Goal: Task Accomplishment & Management: Manage account settings

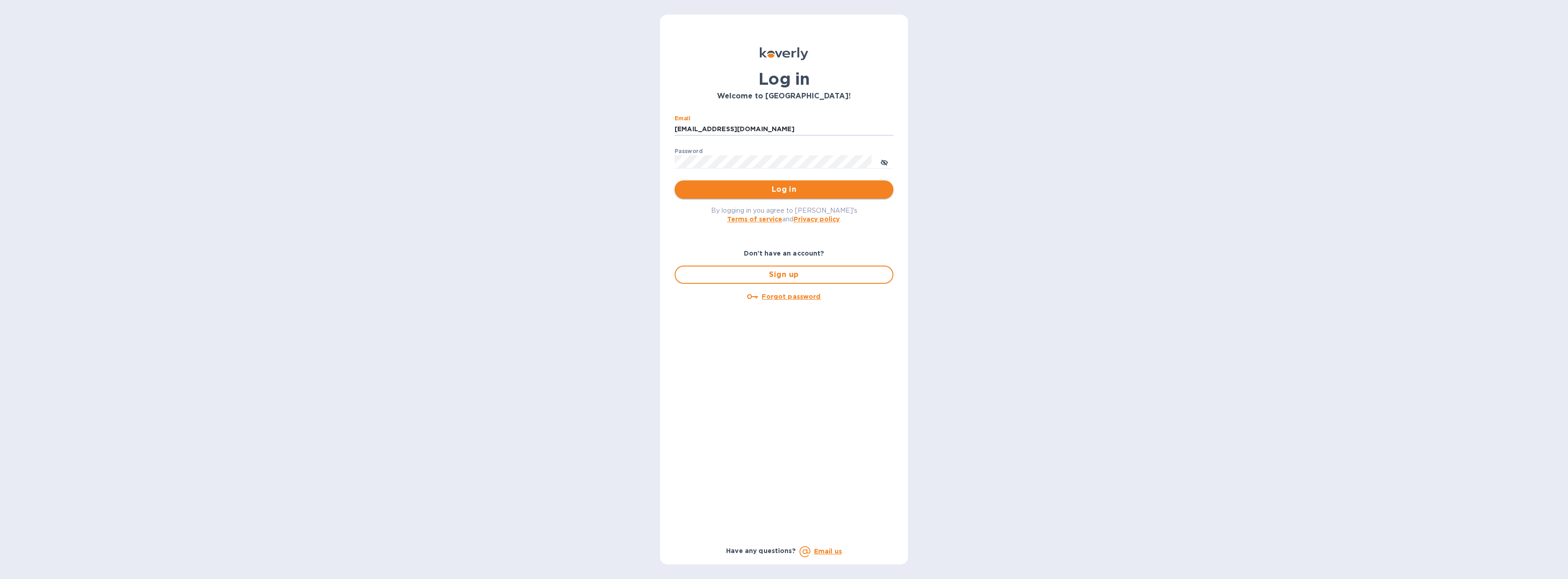
click at [753, 192] on span "Log in" at bounding box center [784, 189] width 205 height 11
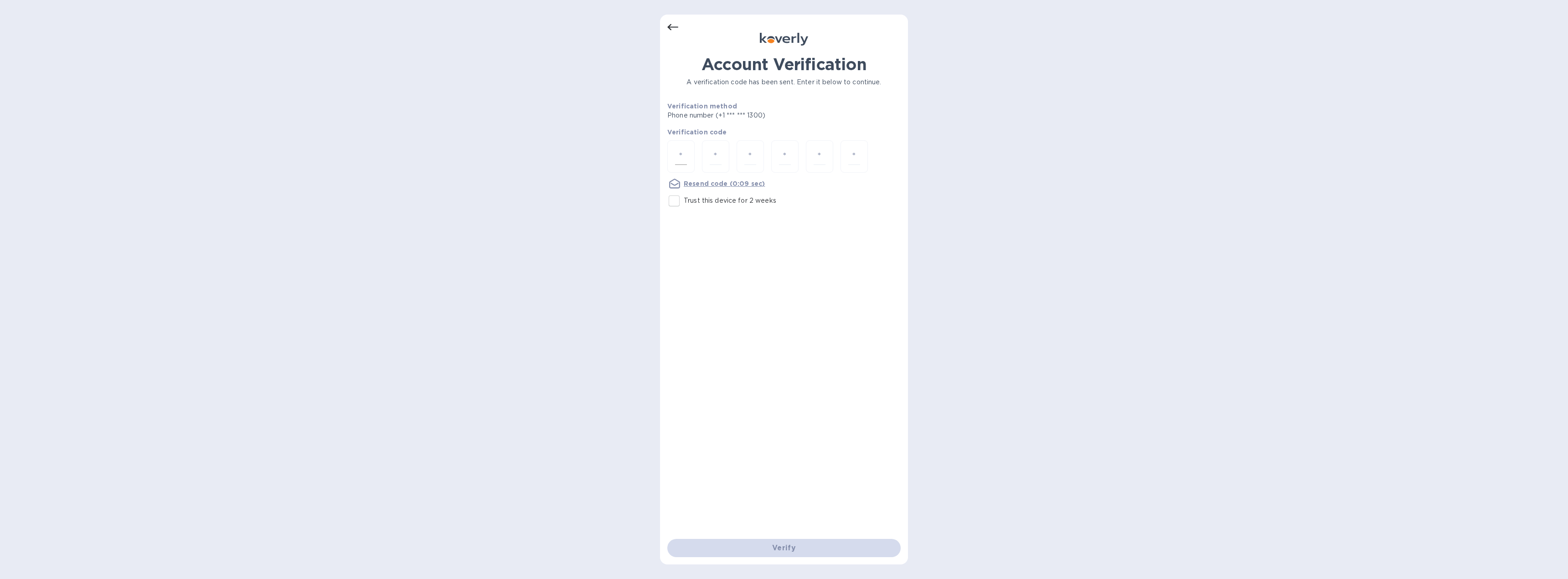
click at [681, 160] on input "number" at bounding box center [681, 157] width 12 height 17
type input "6"
type input "7"
type input "4"
type input "5"
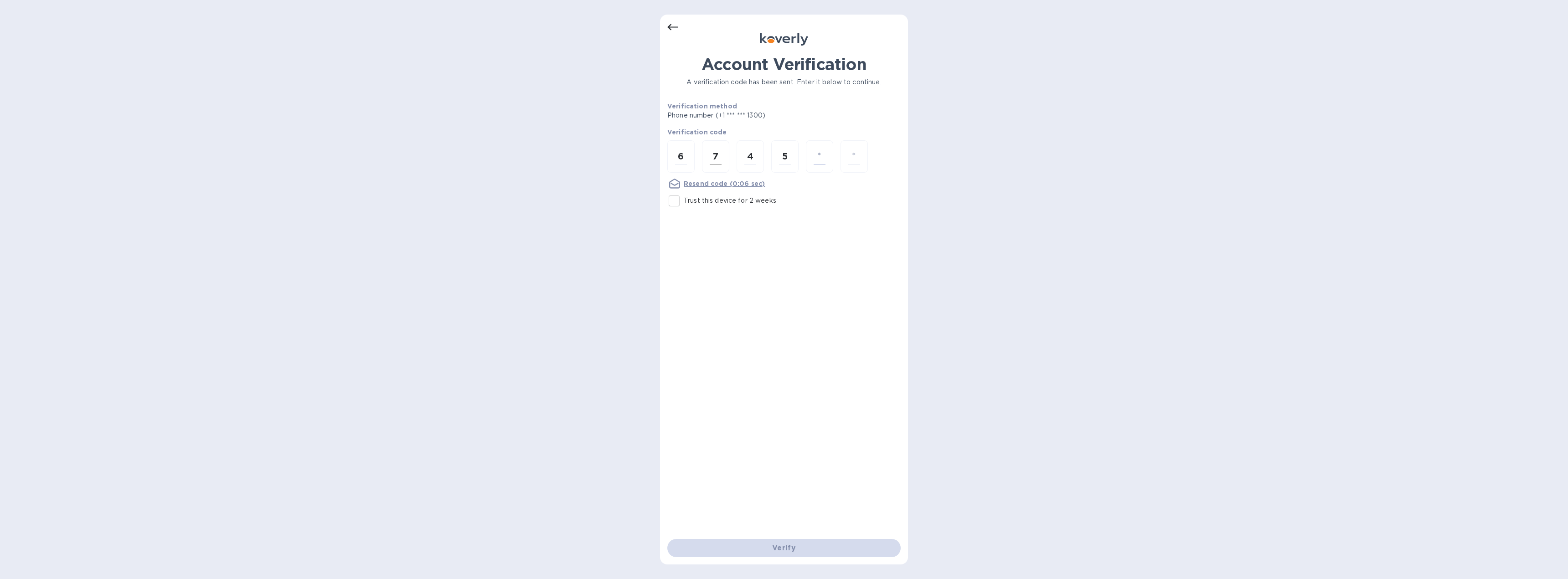
type input "4"
type input "2"
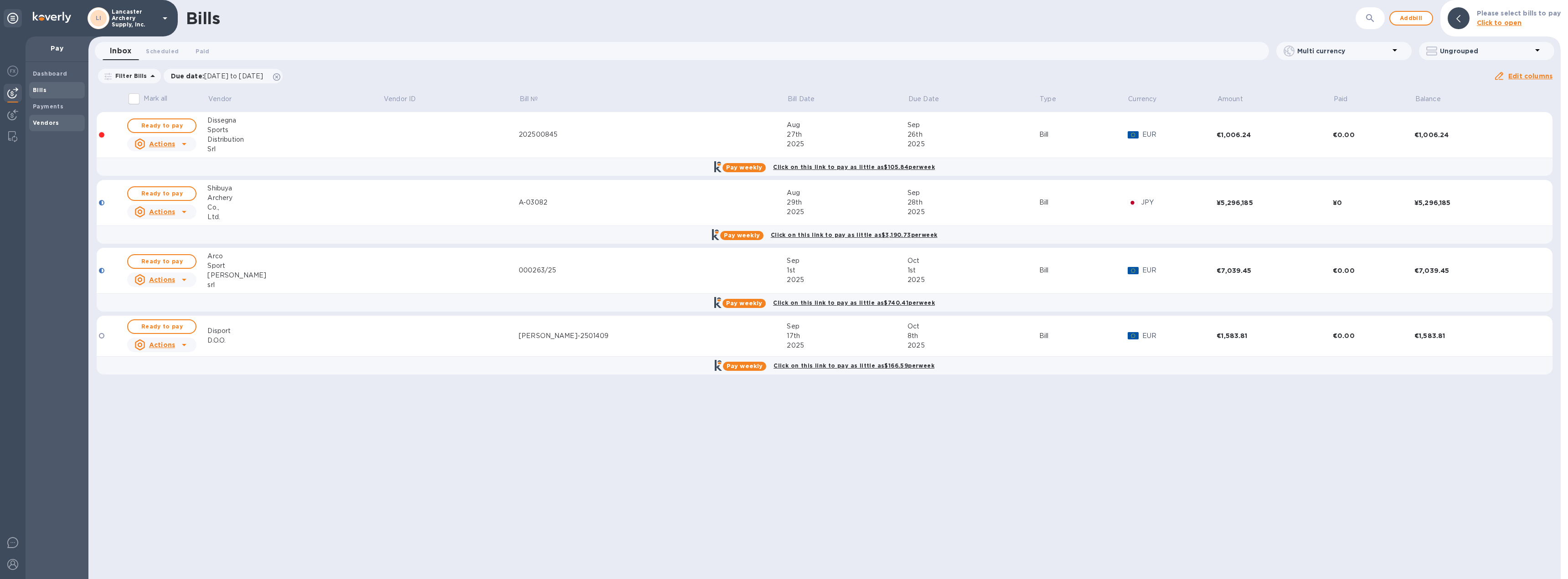
click at [54, 123] on b "Vendors" at bounding box center [46, 123] width 27 height 7
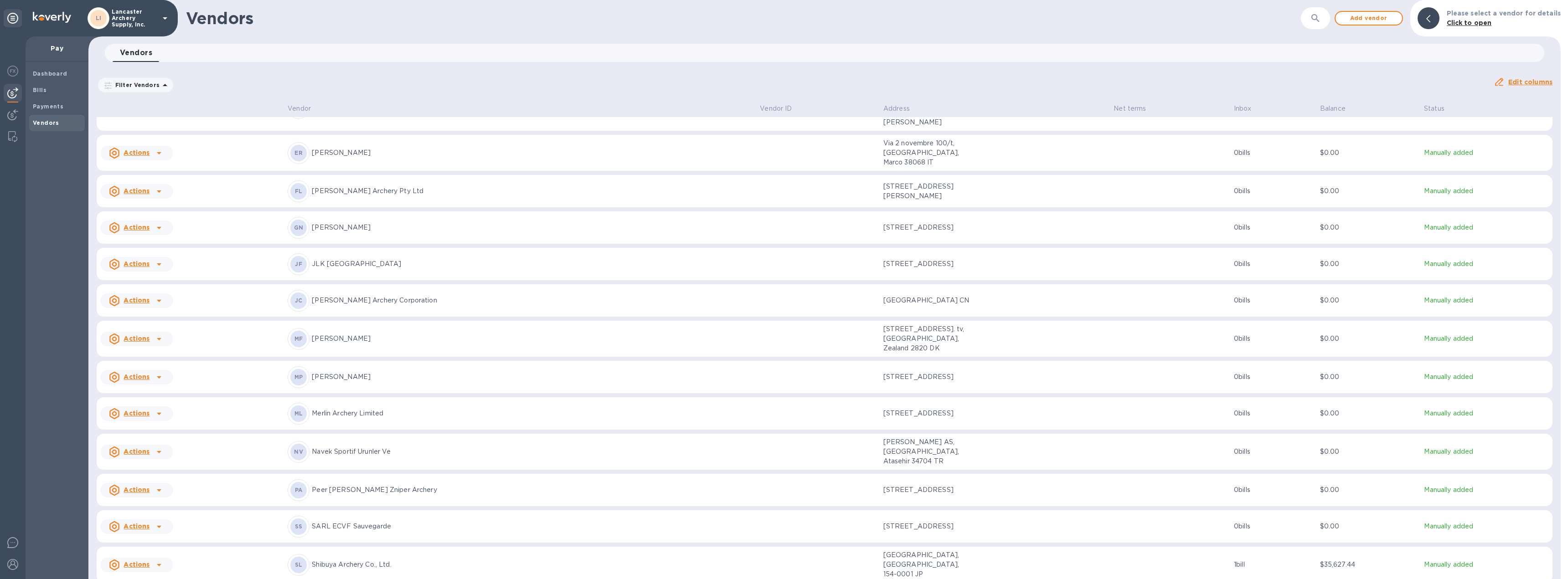
scroll to position [504, 0]
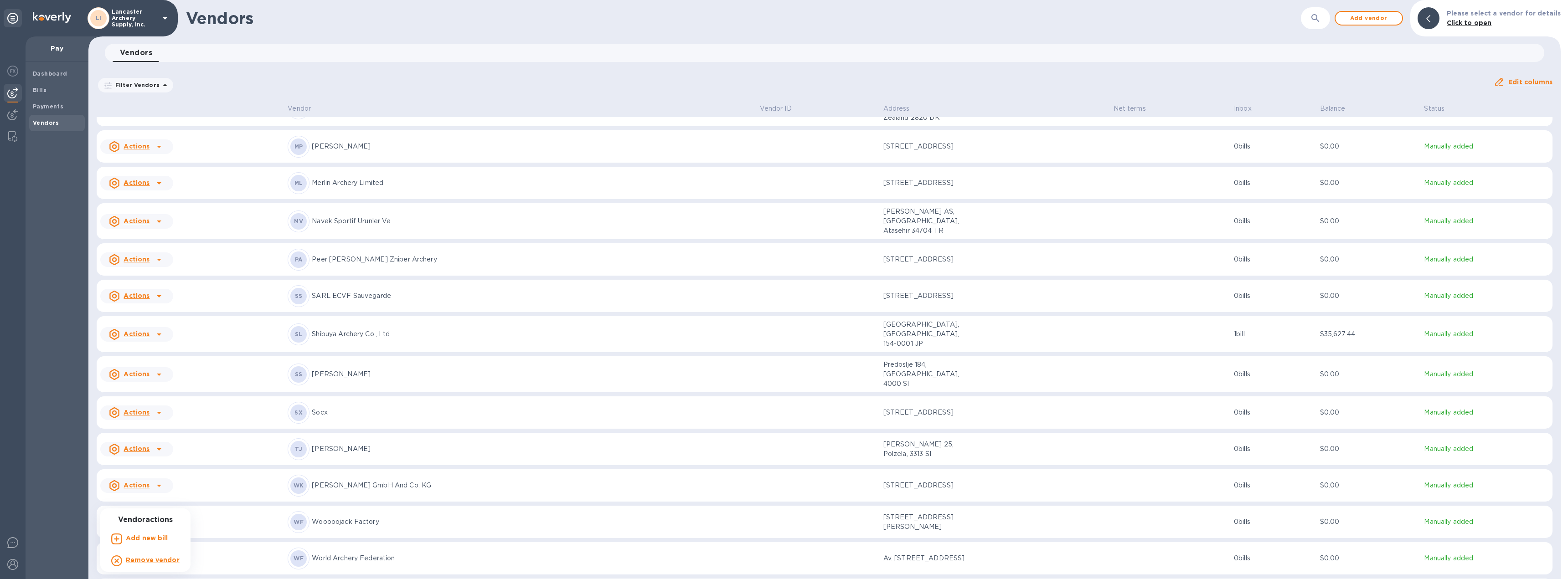
click at [161, 537] on b "Add new bill" at bounding box center [147, 538] width 42 height 7
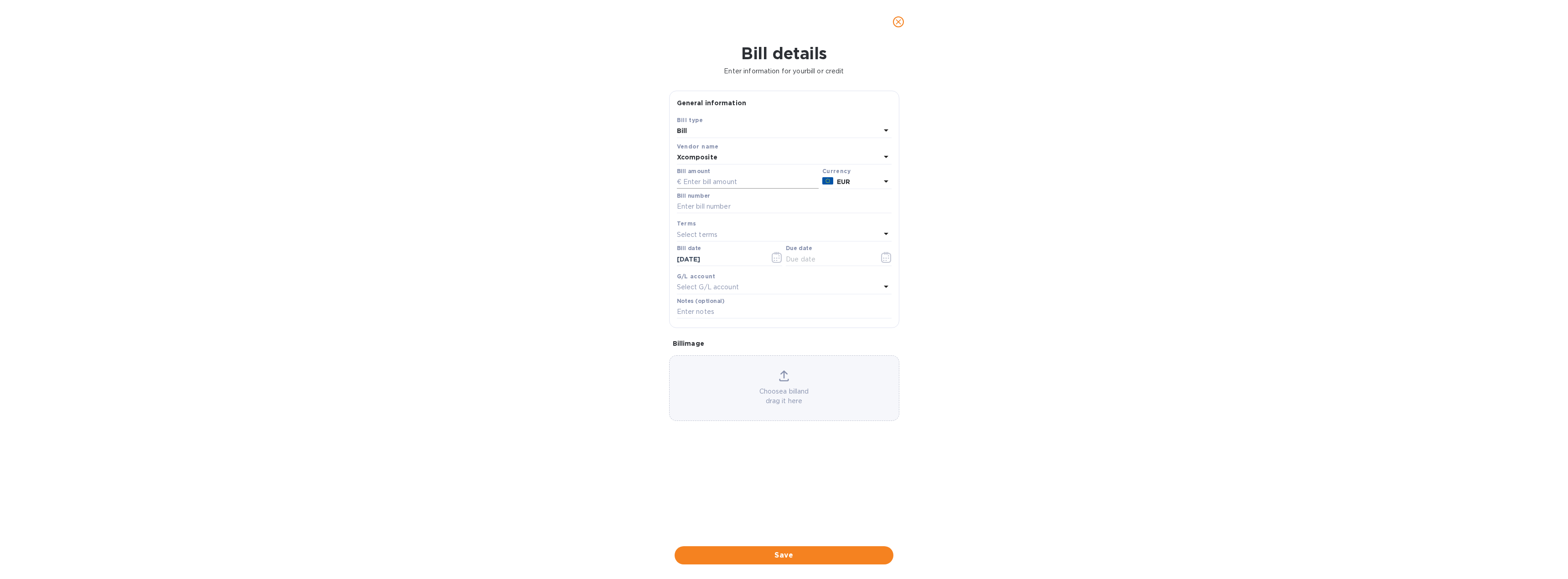
click at [705, 181] on input "text" at bounding box center [748, 182] width 142 height 14
type input "20,787.94"
type input "FA2509-23482"
type input "[DATE]"
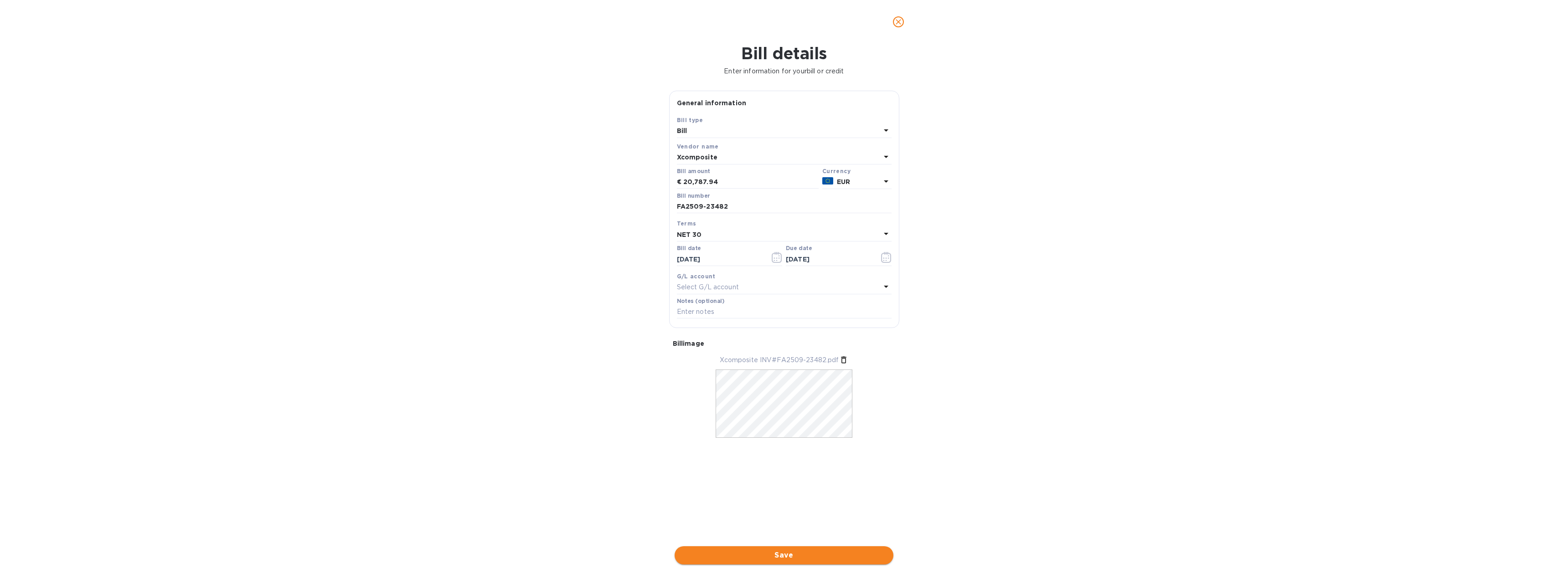
click at [796, 551] on span "Save" at bounding box center [784, 556] width 205 height 11
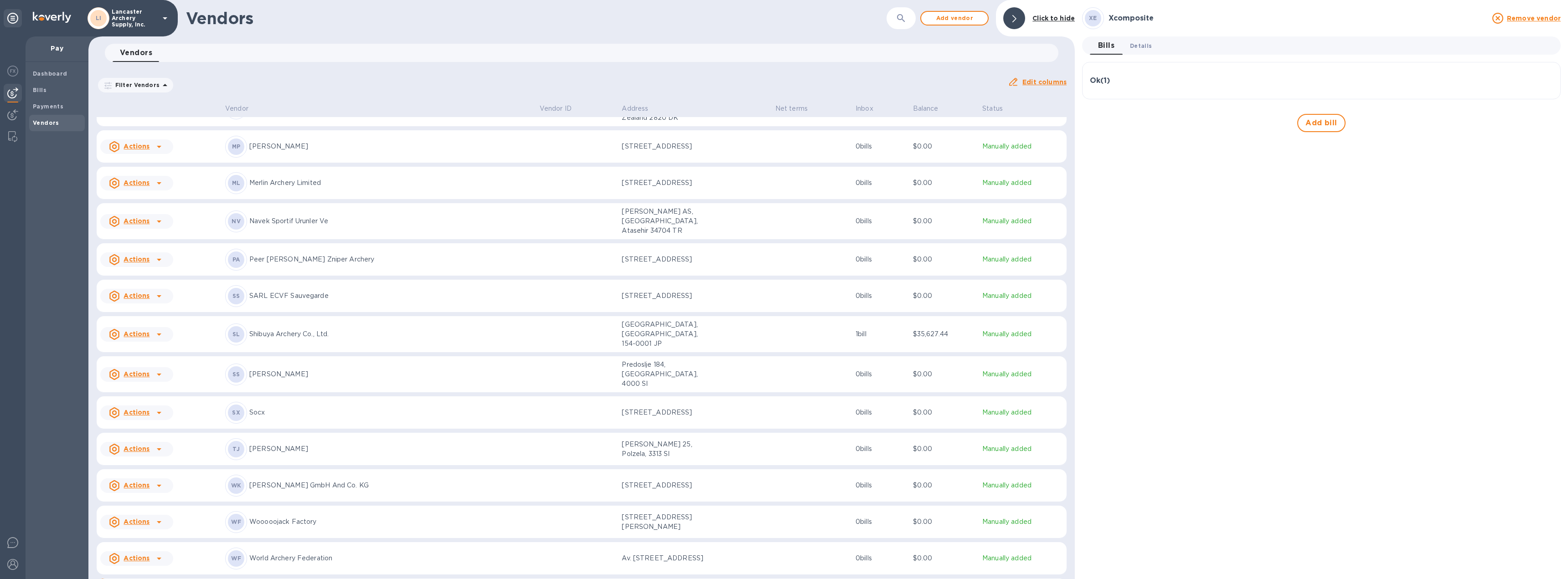
click at [1141, 46] on span "Details 0" at bounding box center [1141, 46] width 22 height 9
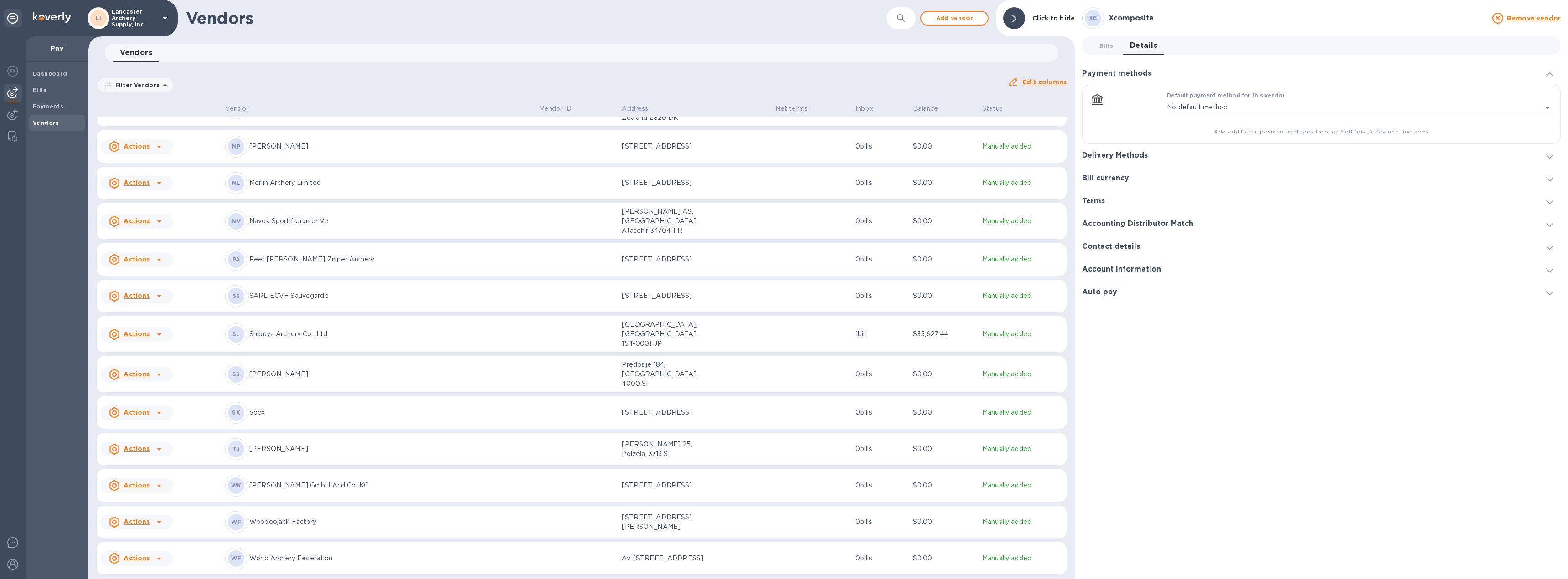
click at [1549, 156] on icon at bounding box center [1550, 156] width 7 height 4
click at [1548, 121] on icon "default-method" at bounding box center [1549, 120] width 7 height 4
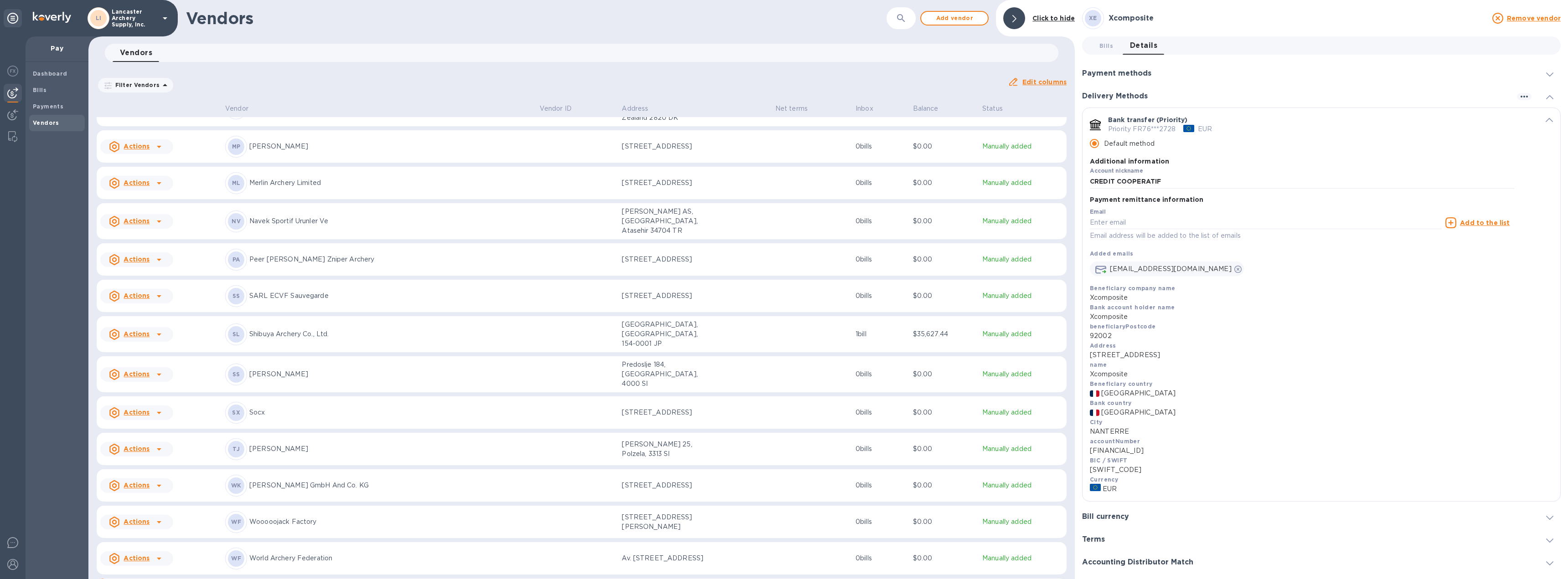
click at [1540, 113] on div "Bank transfer (Priority) Priority FR76***2728 EUR Default method Additional inf…" at bounding box center [1322, 153] width 478 height 90
click at [1546, 121] on icon "default-method" at bounding box center [1549, 120] width 7 height 4
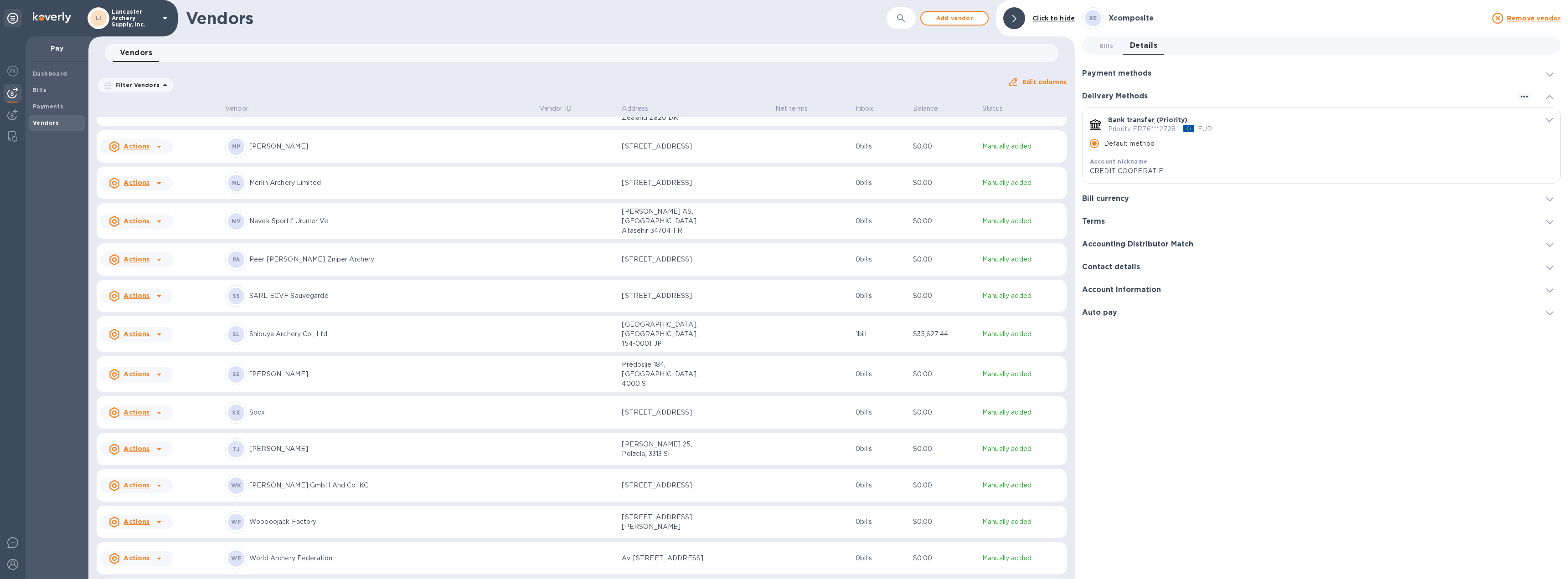
click at [157, 481] on icon at bounding box center [159, 486] width 11 height 11
click at [152, 487] on b "Add new bill" at bounding box center [147, 487] width 42 height 7
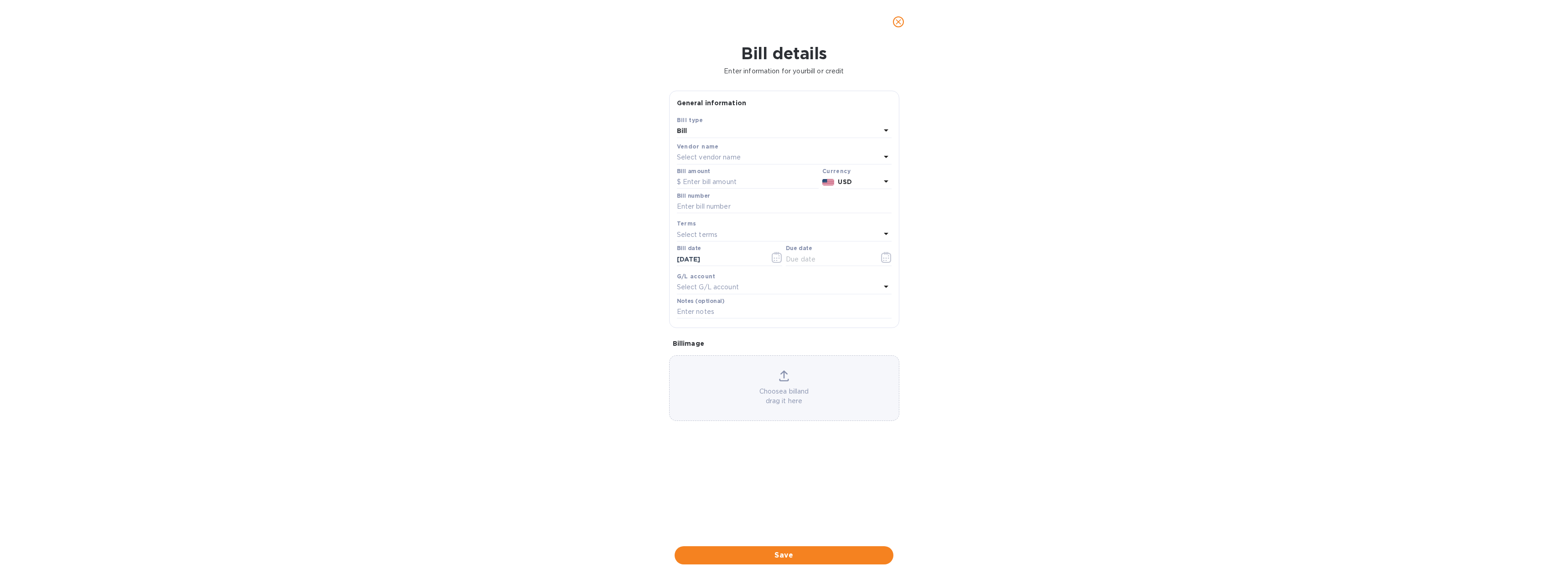
type input "[DATE]"
click at [709, 185] on input "text" at bounding box center [748, 182] width 142 height 14
type input "9,442.00"
type input "[DATE]"
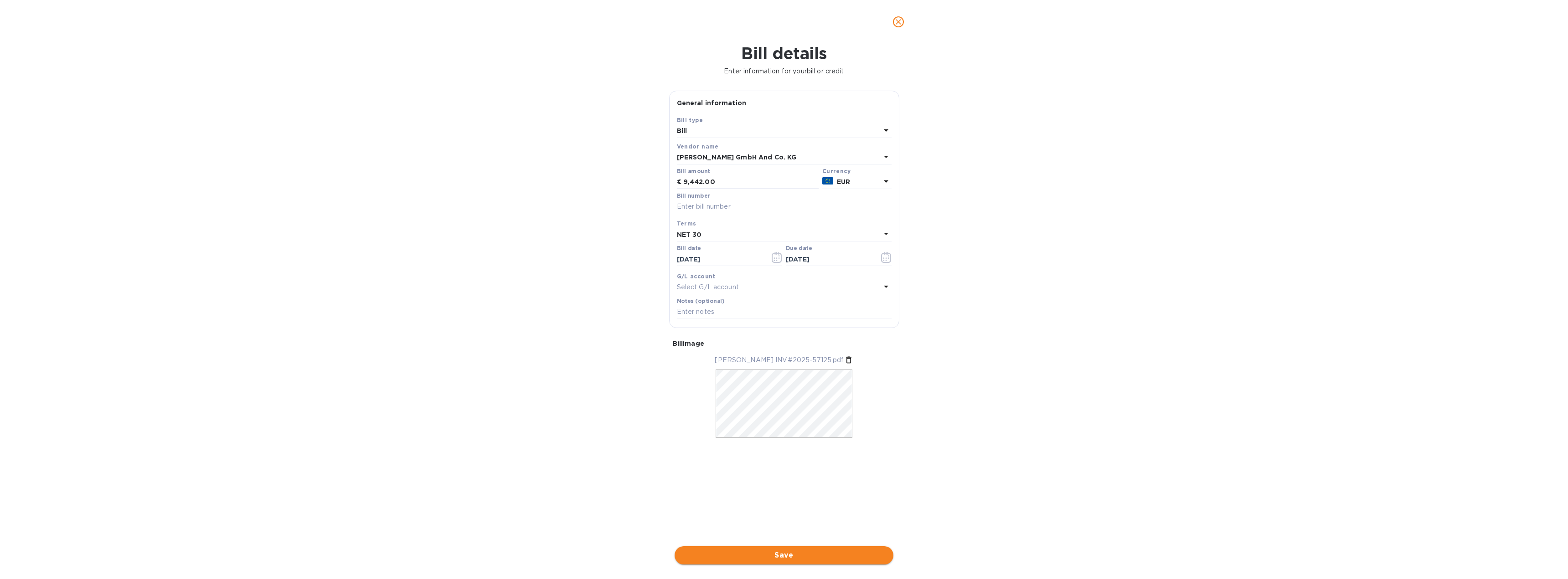
click at [792, 553] on span "Save" at bounding box center [784, 556] width 205 height 11
click at [727, 209] on input "text" at bounding box center [784, 207] width 215 height 14
type input "F"
type input "2025-57125"
click at [786, 558] on span "Save" at bounding box center [784, 556] width 205 height 11
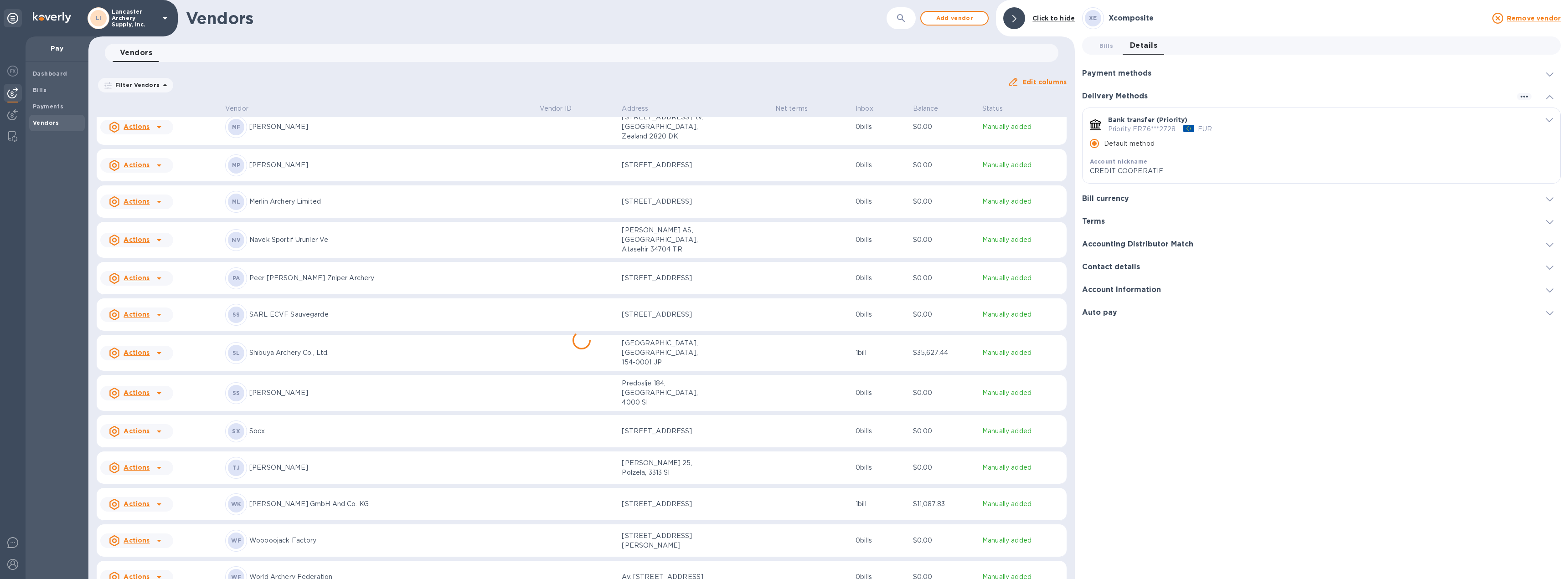
scroll to position [504, 0]
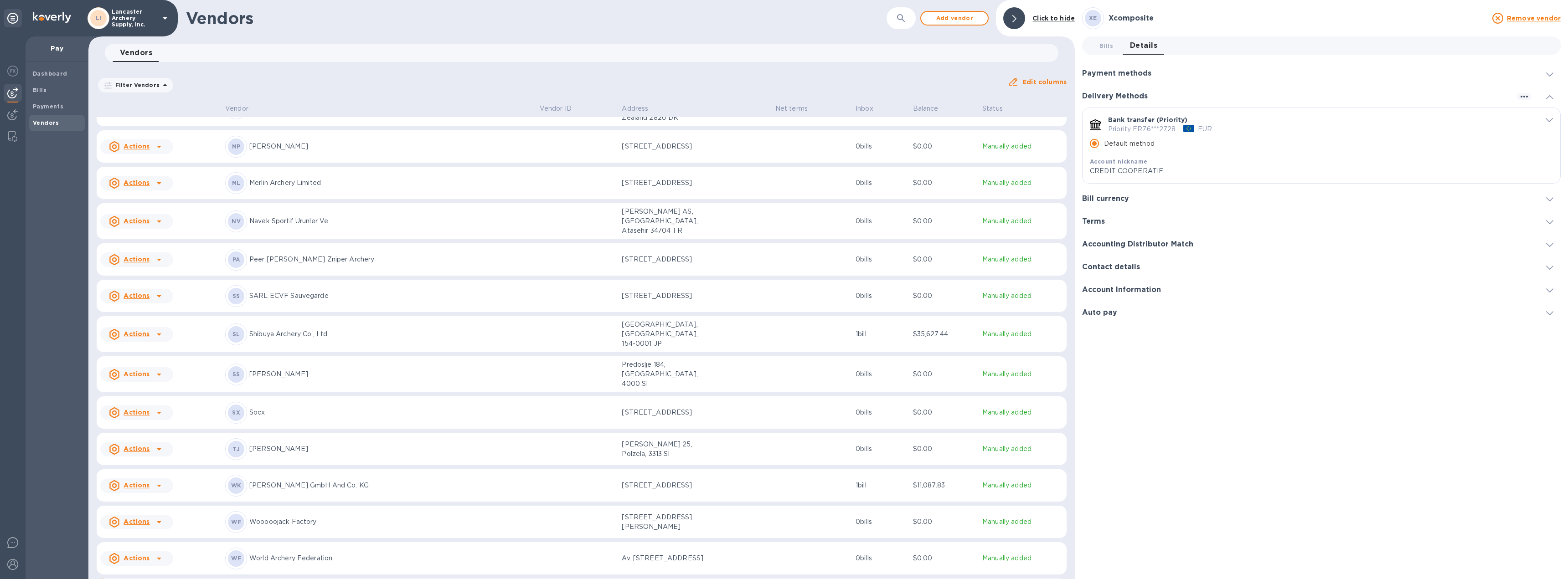
click at [443, 481] on p "[PERSON_NAME] GmbH And Co. KG" at bounding box center [391, 485] width 283 height 9
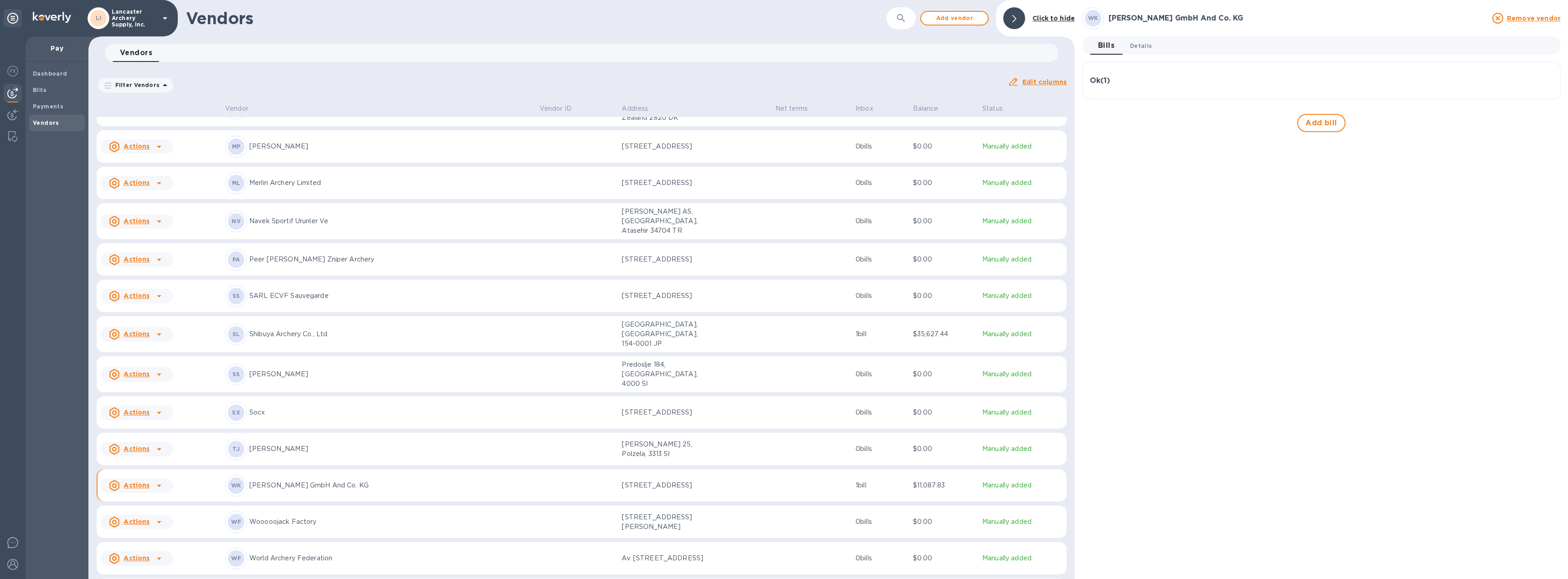
click at [1139, 47] on span "Details 0" at bounding box center [1141, 46] width 22 height 9
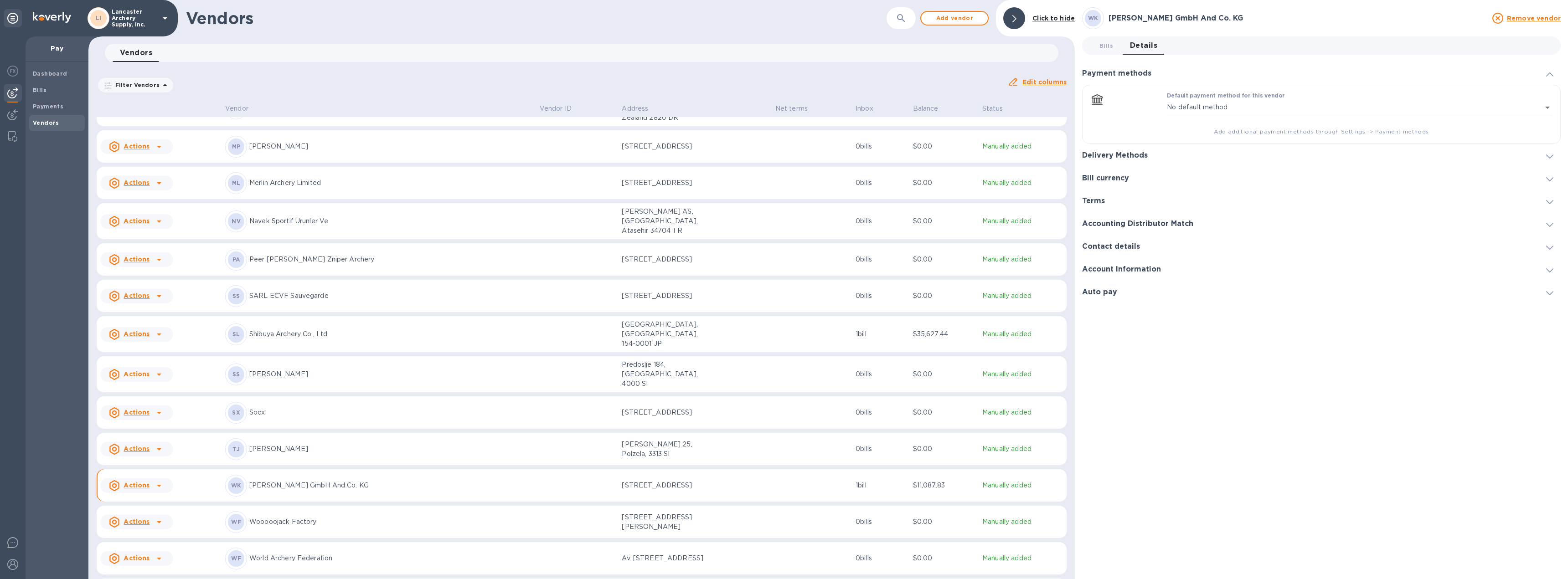
click at [1551, 156] on icon at bounding box center [1550, 156] width 7 height 4
click at [1549, 114] on div "Bank transfer (Priority) Priority DE37***3943 EUR Default method Account nickna…" at bounding box center [1322, 145] width 478 height 75
click at [1549, 121] on icon "default-method" at bounding box center [1549, 120] width 7 height 4
